Goal: Task Accomplishment & Management: Manage account settings

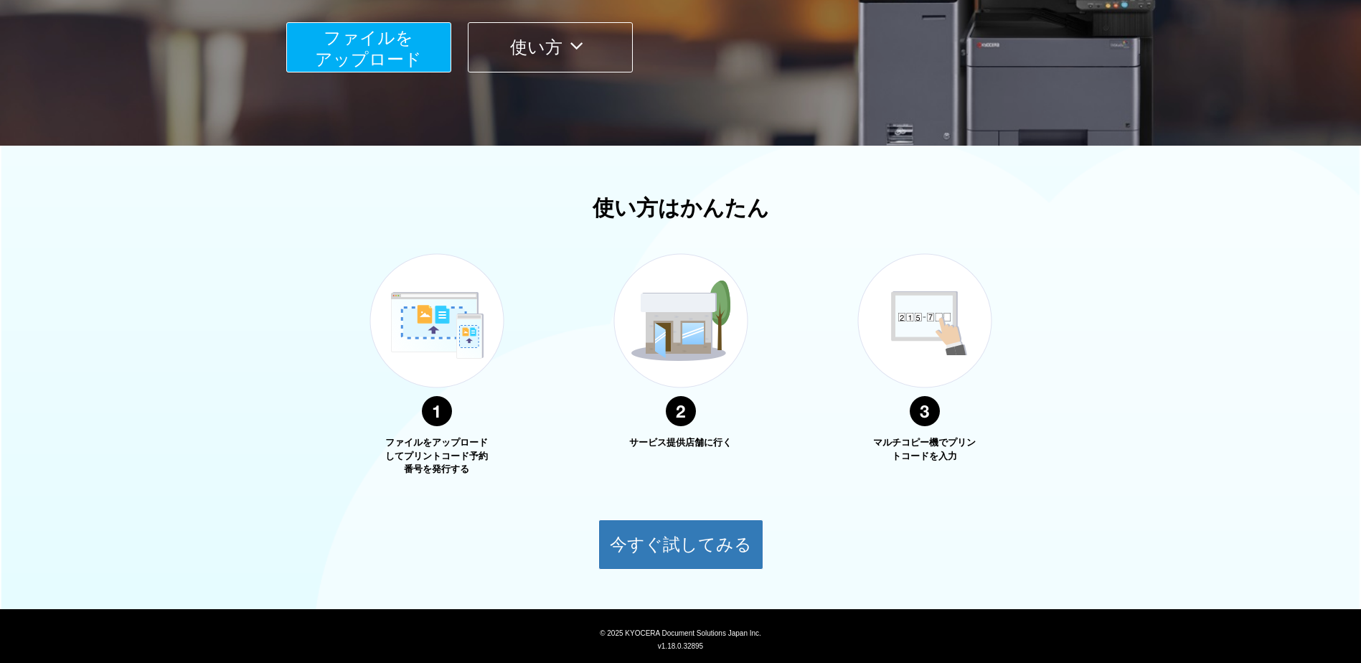
scroll to position [357, 0]
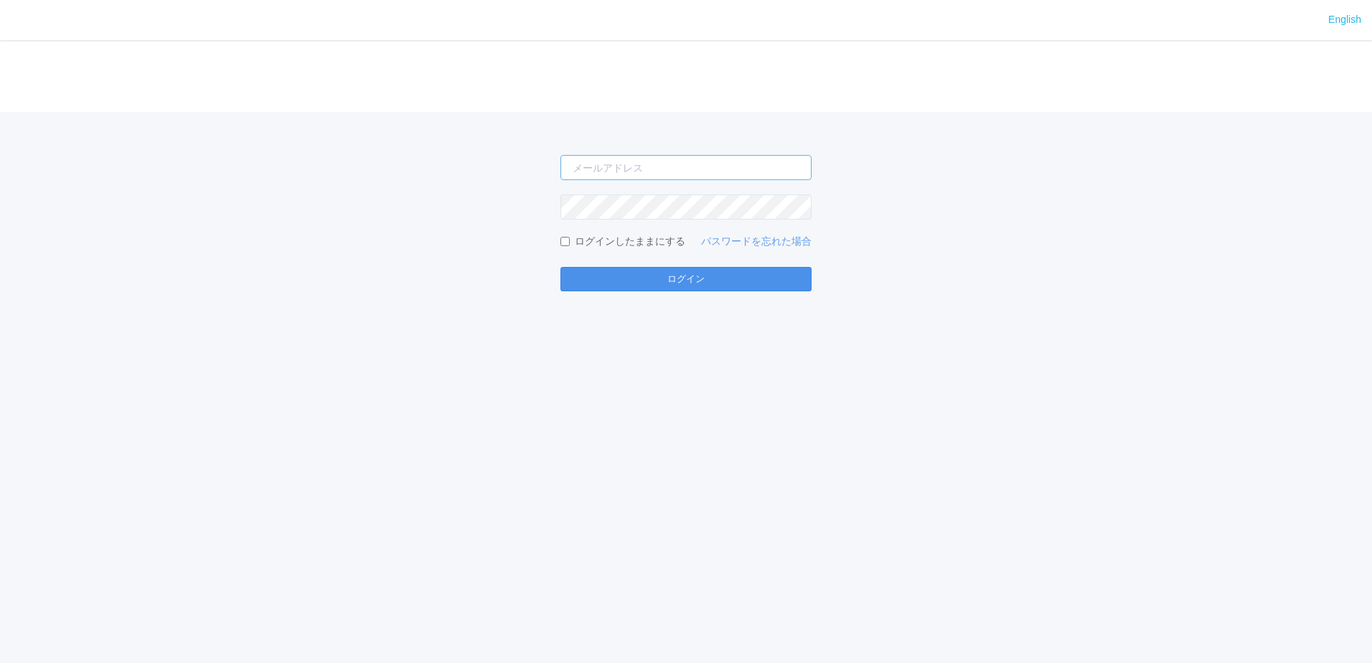
type input "[EMAIL_ADDRESS][DOMAIN_NAME]"
click at [685, 284] on button "ログイン" at bounding box center [685, 279] width 251 height 24
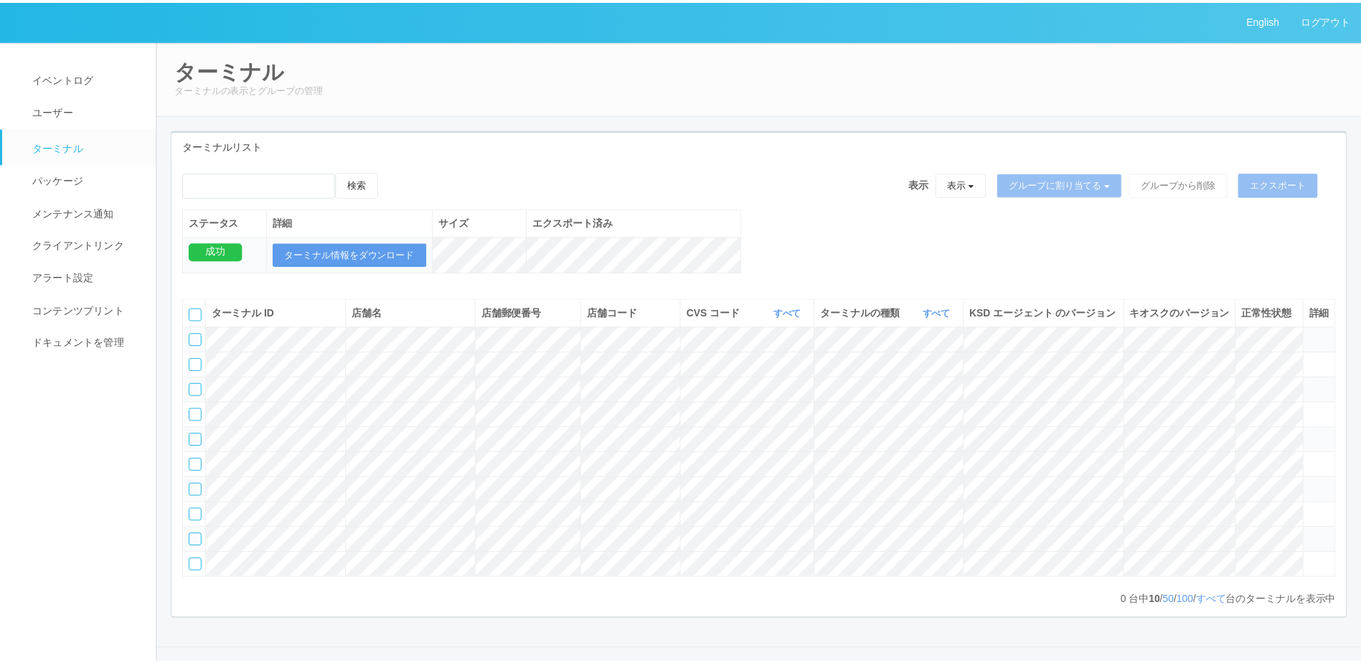
scroll to position [112, 0]
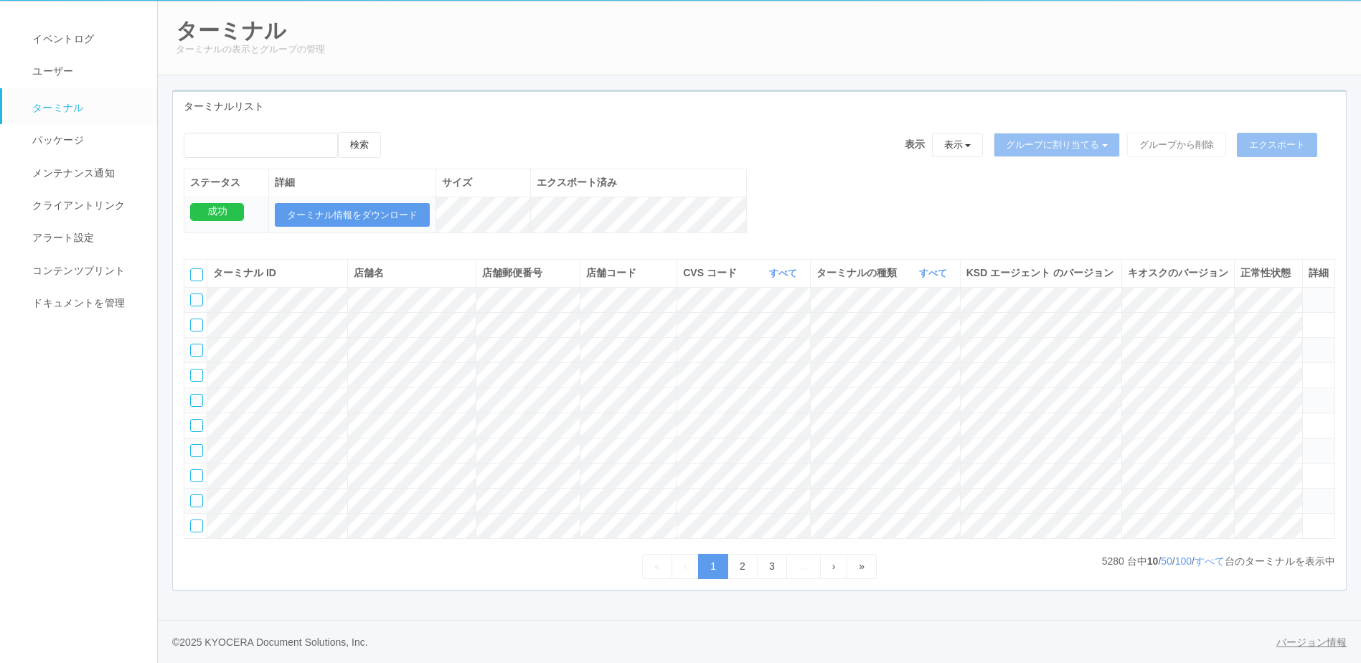
click at [1308, 650] on link "バージョン情報" at bounding box center [1312, 642] width 70 height 15
click at [1306, 649] on link "バージョン情報" at bounding box center [1312, 642] width 70 height 15
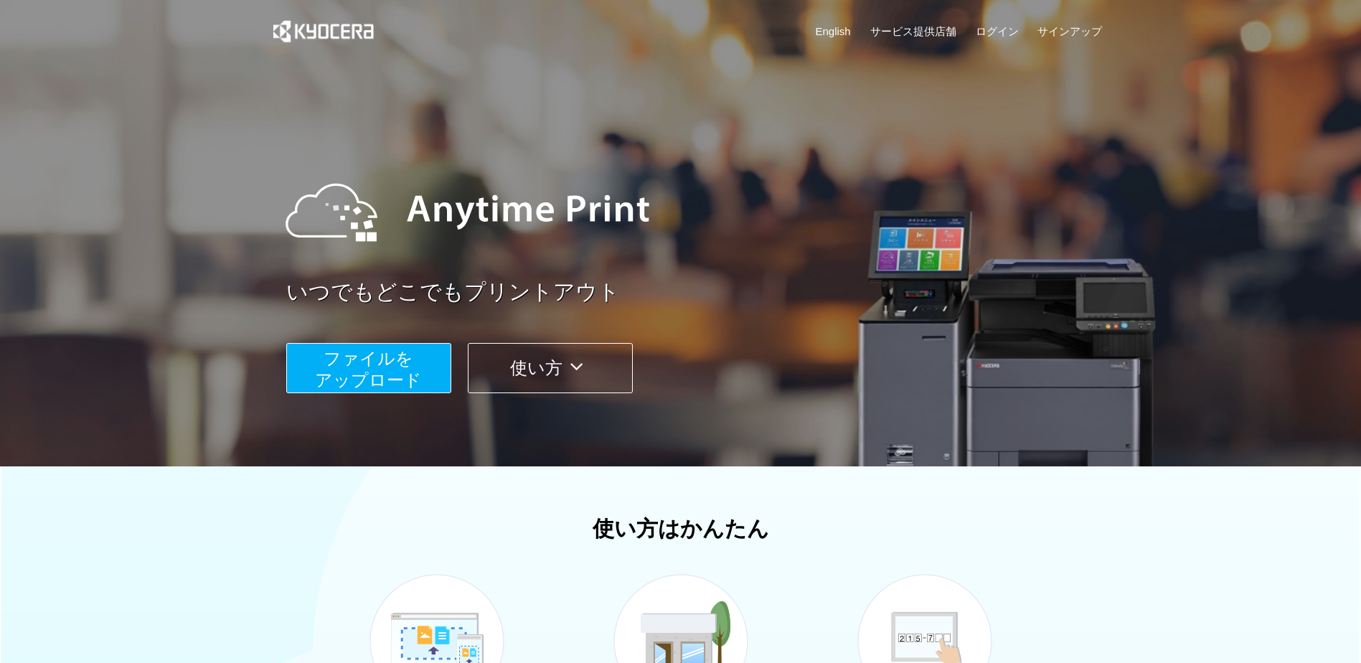
scroll to position [357, 0]
